Goal: Entertainment & Leisure: Consume media (video, audio)

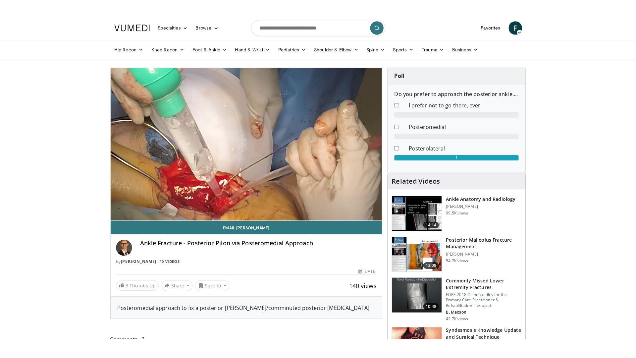
scroll to position [3, 0]
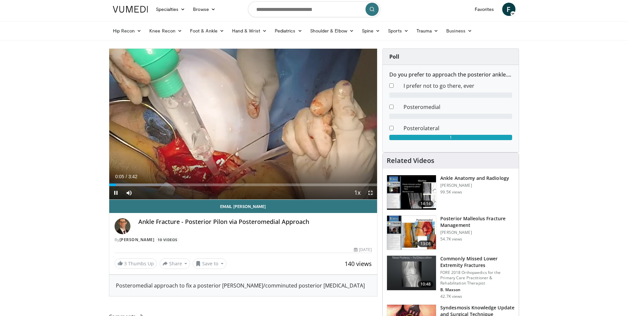
click at [373, 193] on span "Video Player" at bounding box center [370, 192] width 13 height 13
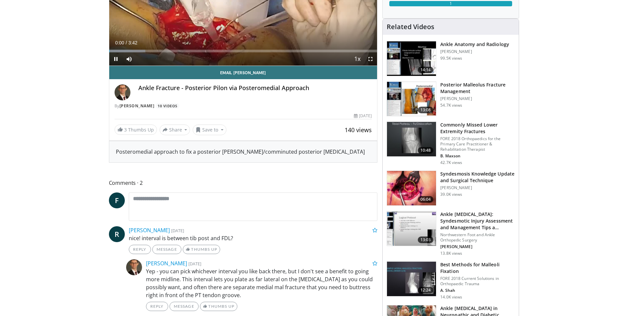
scroll to position [137, 0]
click at [118, 57] on span "Video Player" at bounding box center [115, 58] width 13 height 13
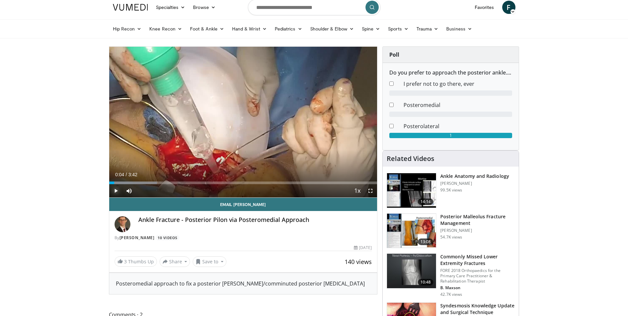
scroll to position [0, 0]
